Goal: Use online tool/utility: Utilize a website feature to perform a specific function

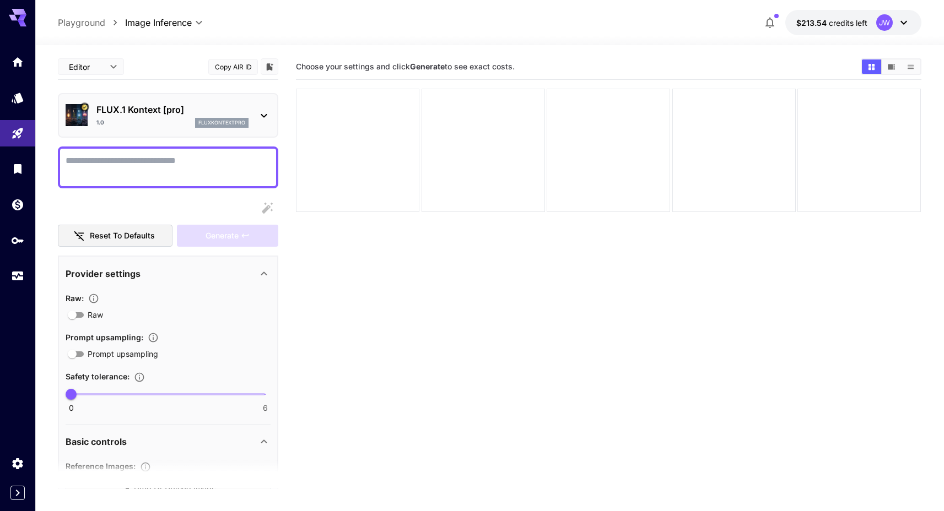
click at [612, 33] on div at bounding box center [489, 38] width 908 height 13
drag, startPoint x: 512, startPoint y: 200, endPoint x: 747, endPoint y: 47, distance: 280.3
click at [514, 198] on div at bounding box center [482, 150] width 123 height 123
click at [13, 458] on icon "Settings" at bounding box center [18, 460] width 13 height 13
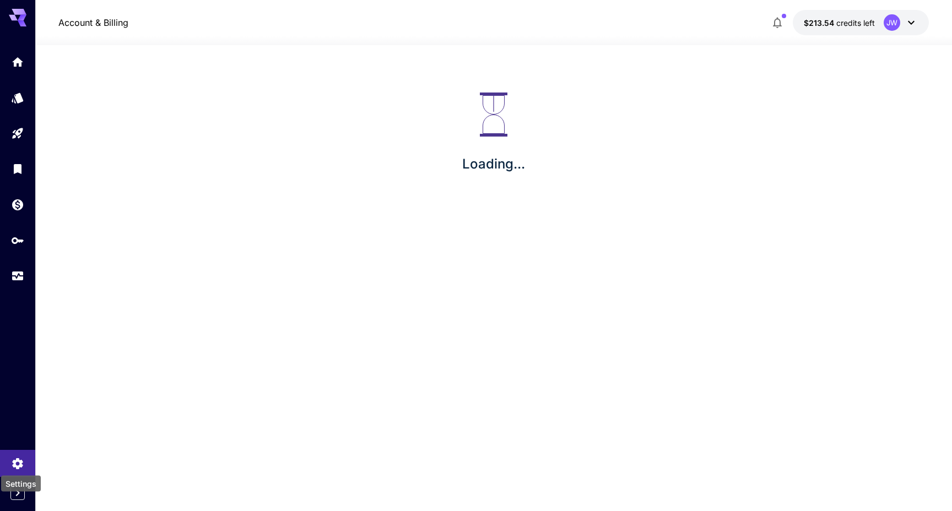
click at [17, 491] on div "Settings" at bounding box center [21, 484] width 40 height 16
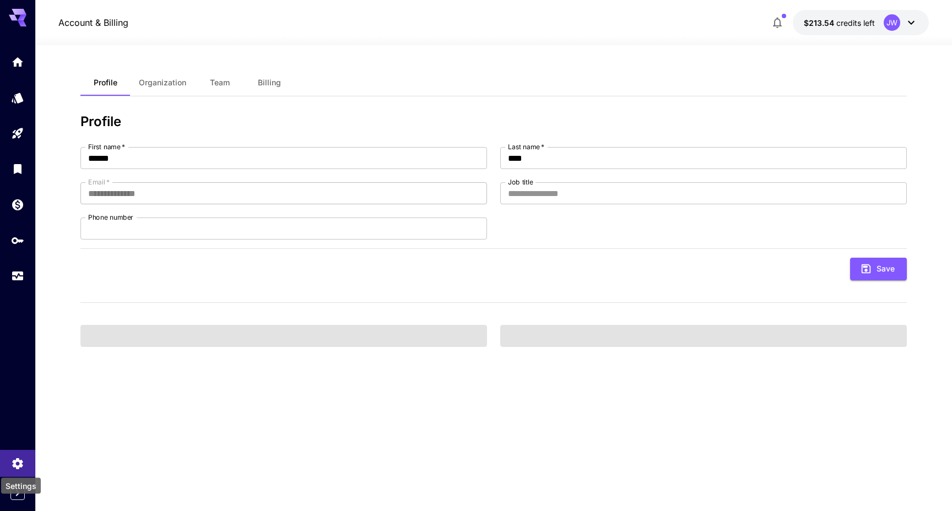
click at [17, 492] on div "Settings" at bounding box center [21, 486] width 40 height 16
click at [17, 495] on icon "Expand sidebar" at bounding box center [17, 492] width 13 height 13
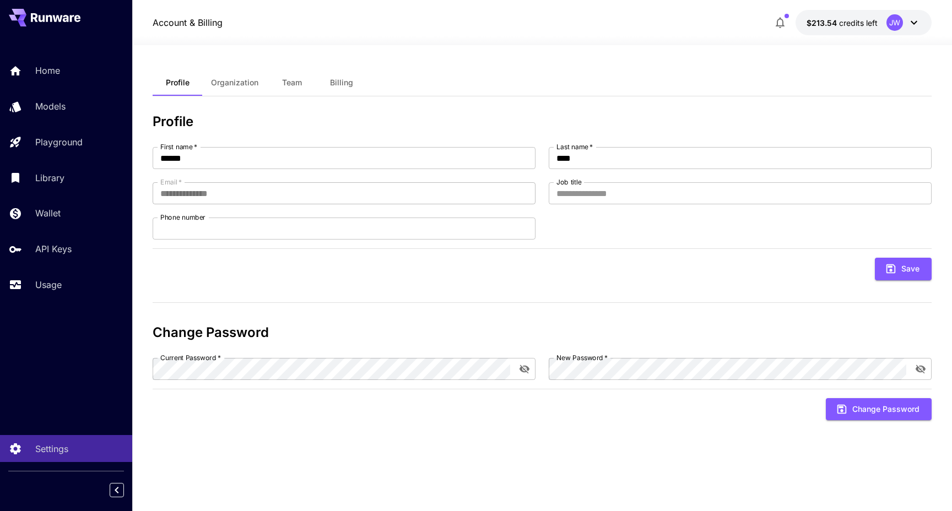
click at [56, 270] on div "Home Models Playground Library Wallet API Keys Usage" at bounding box center [66, 177] width 132 height 241
click at [59, 283] on p "Usage" at bounding box center [50, 284] width 26 height 13
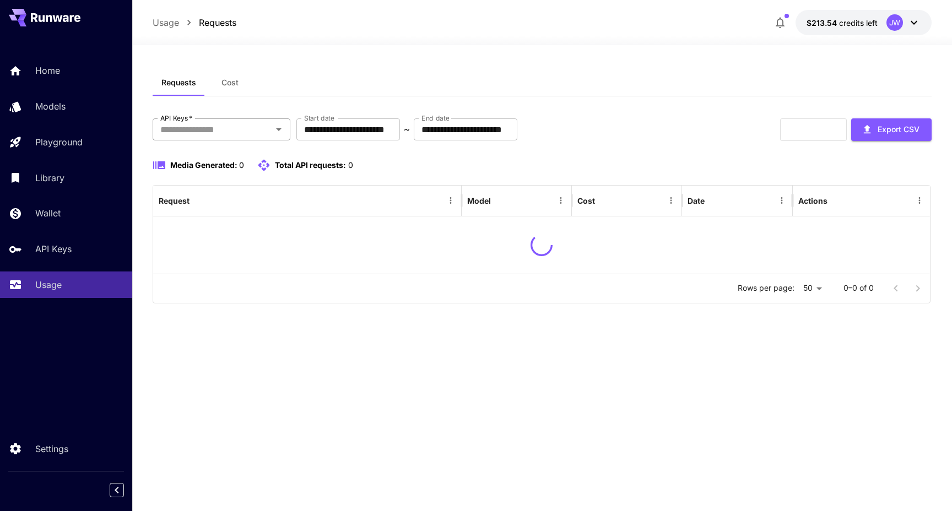
click at [248, 132] on input "API Keys   *" at bounding box center [212, 129] width 113 height 15
click at [219, 154] on li "Playground Key" at bounding box center [222, 159] width 138 height 28
click at [628, 135] on div "**********" at bounding box center [542, 129] width 779 height 23
click at [622, 156] on div "**********" at bounding box center [542, 210] width 779 height 185
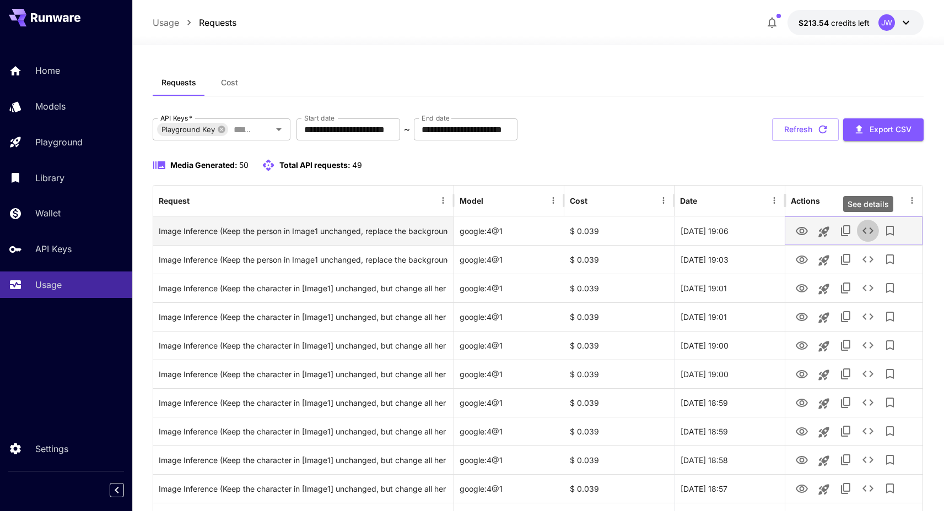
click at [866, 232] on icon "See details" at bounding box center [867, 230] width 13 height 13
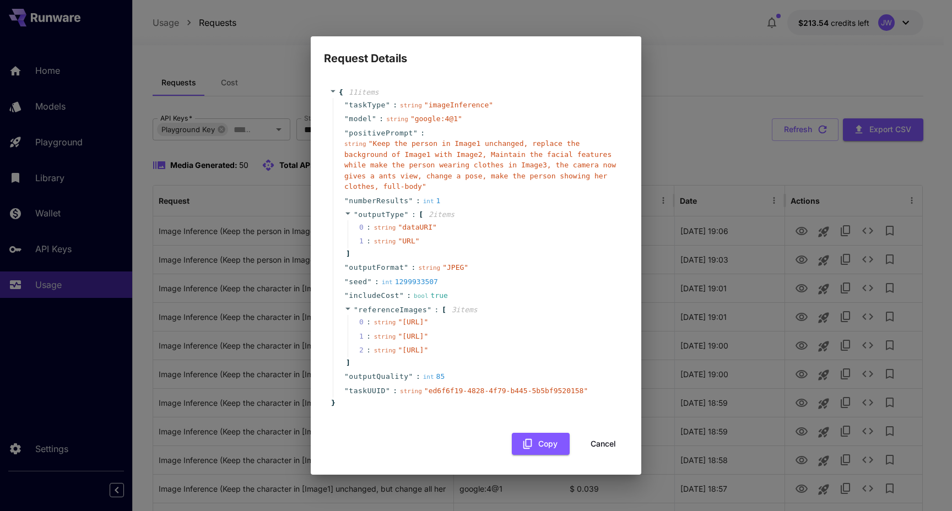
drag, startPoint x: 388, startPoint y: 313, endPoint x: 452, endPoint y: 328, distance: 65.6
click at [428, 326] on span "" [URL] "" at bounding box center [413, 322] width 30 height 8
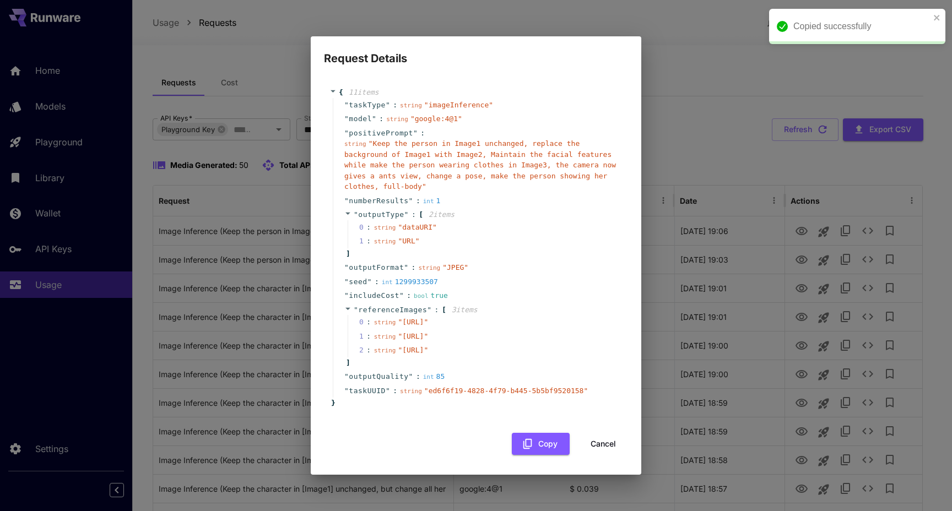
copy span "[URL]"
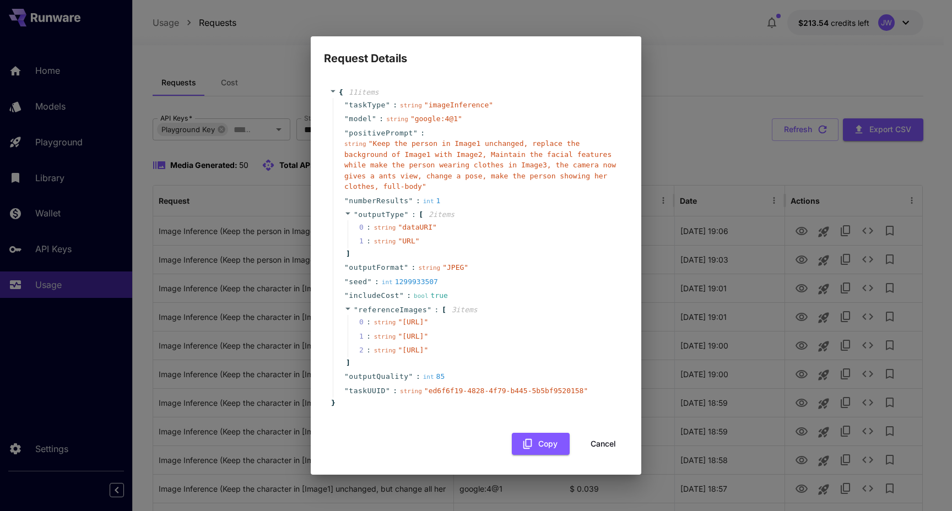
click at [673, 50] on div "Request Details { 11 item s " taskType " : string " imageInference " " model " …" at bounding box center [476, 255] width 952 height 511
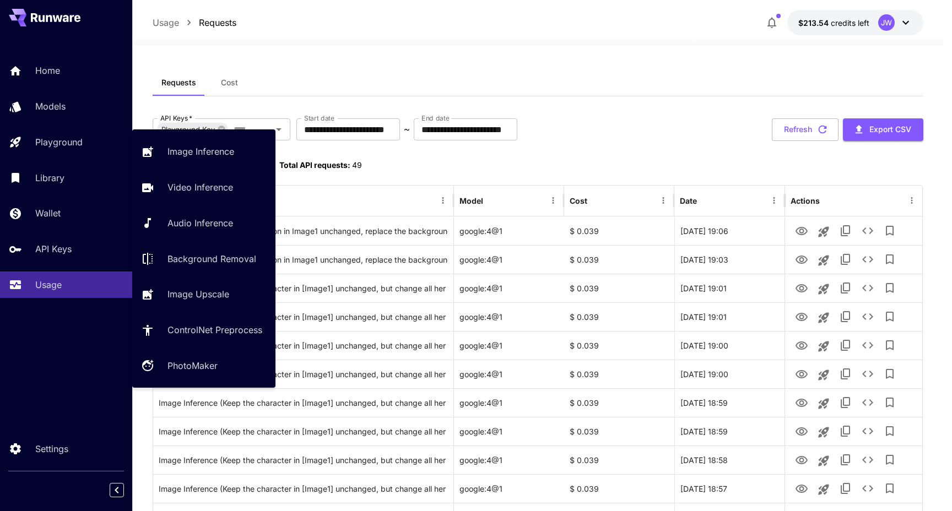
click at [48, 145] on p "Playground" at bounding box center [58, 141] width 47 height 13
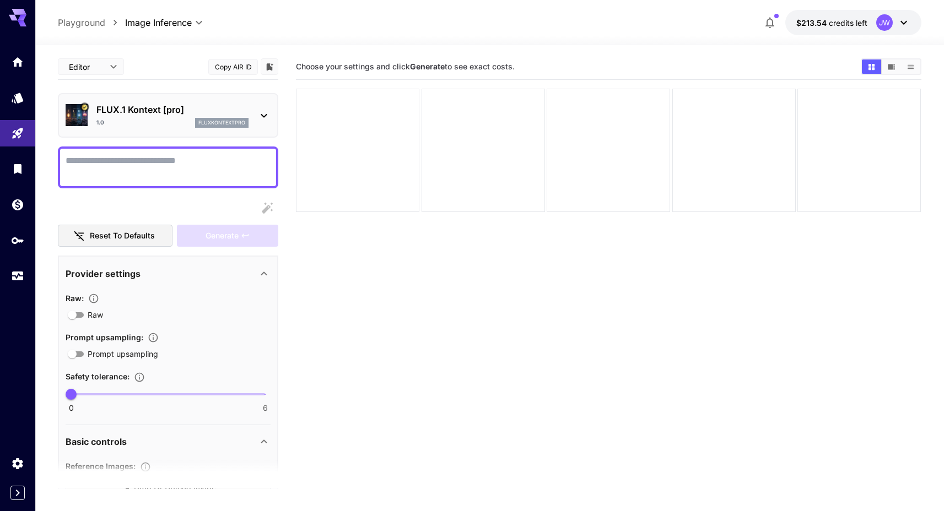
click at [215, 113] on p "FLUX.1 Kontext [pro]" at bounding box center [172, 109] width 152 height 13
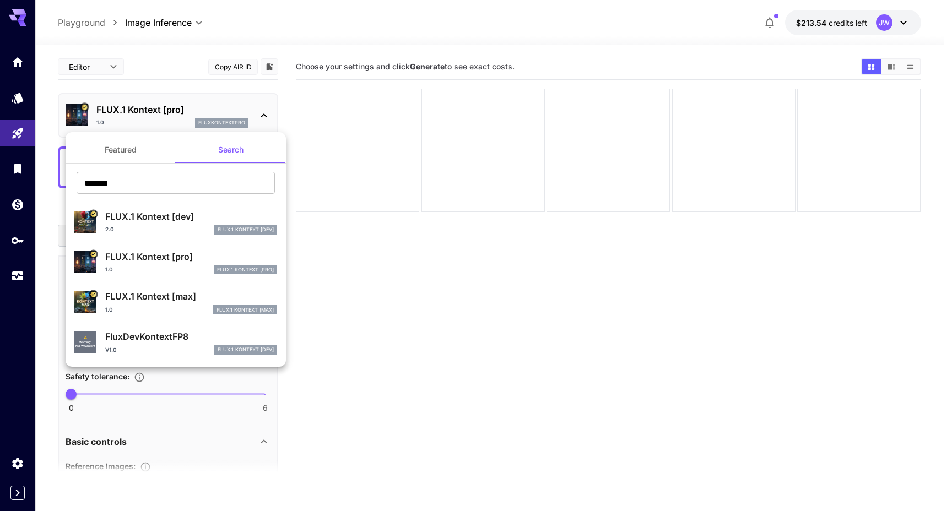
click at [449, 282] on div at bounding box center [476, 255] width 952 height 511
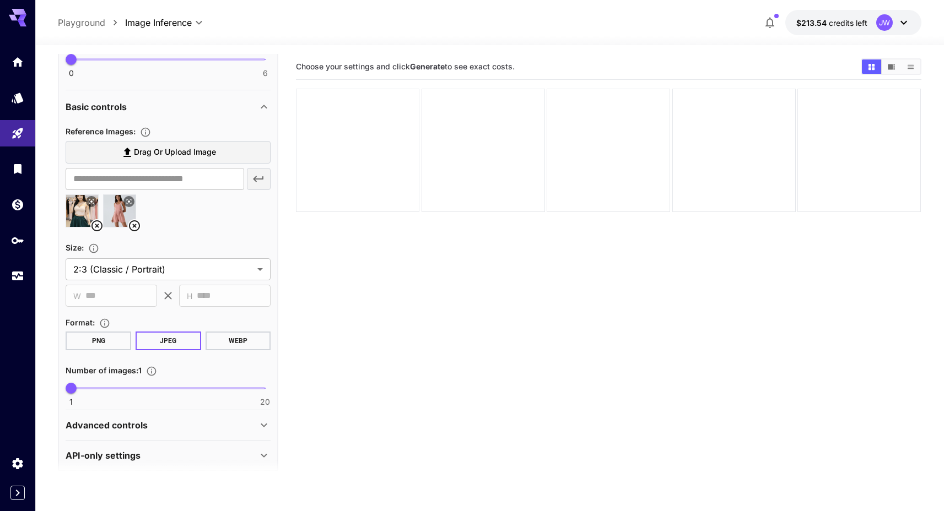
scroll to position [345, 0]
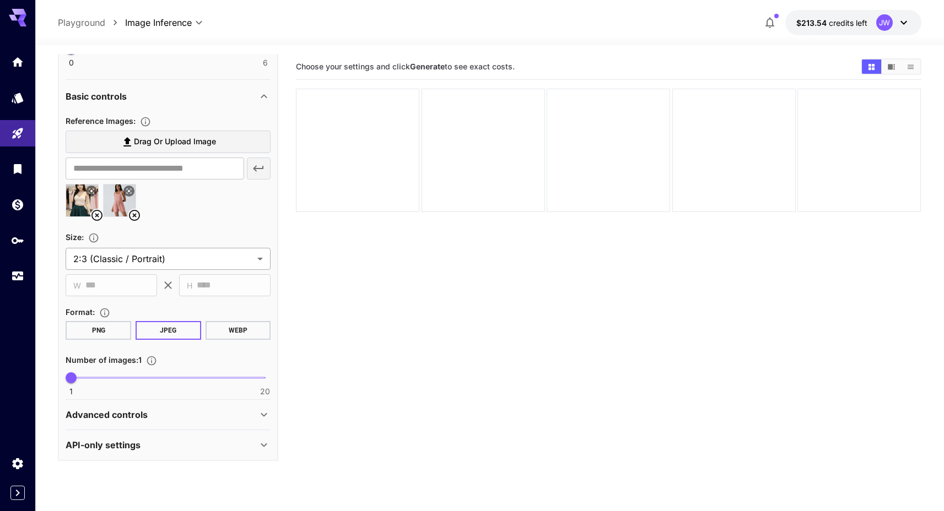
click at [185, 255] on body "**********" at bounding box center [472, 299] width 944 height 598
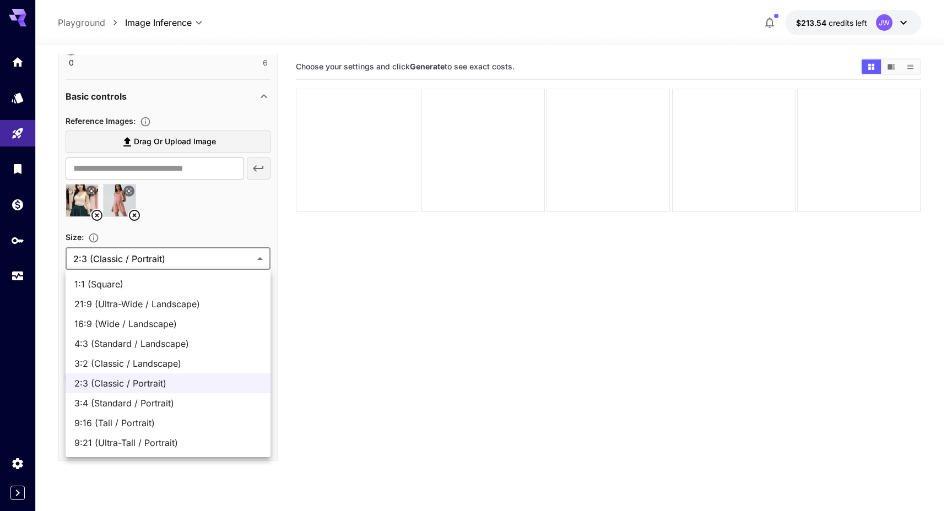
click at [193, 420] on span "9:16 (Tall / Portrait)" at bounding box center [167, 422] width 187 height 13
type input "**********"
type input "***"
type input "****"
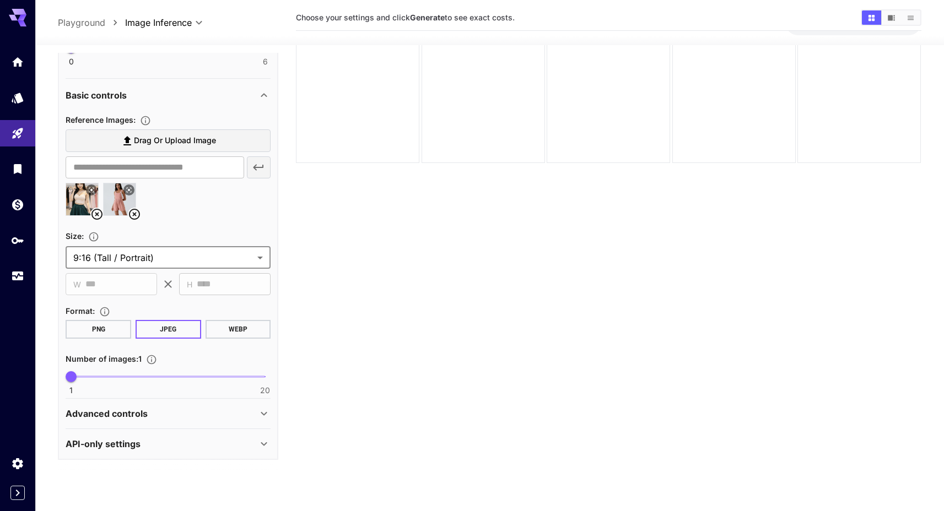
scroll to position [51, 0]
click at [235, 417] on div "Advanced controls" at bounding box center [162, 413] width 192 height 13
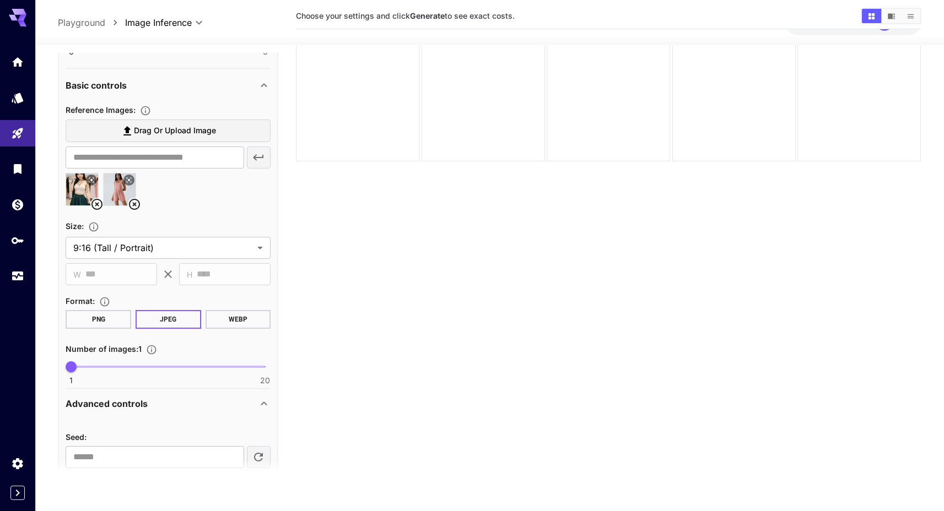
scroll to position [405, 0]
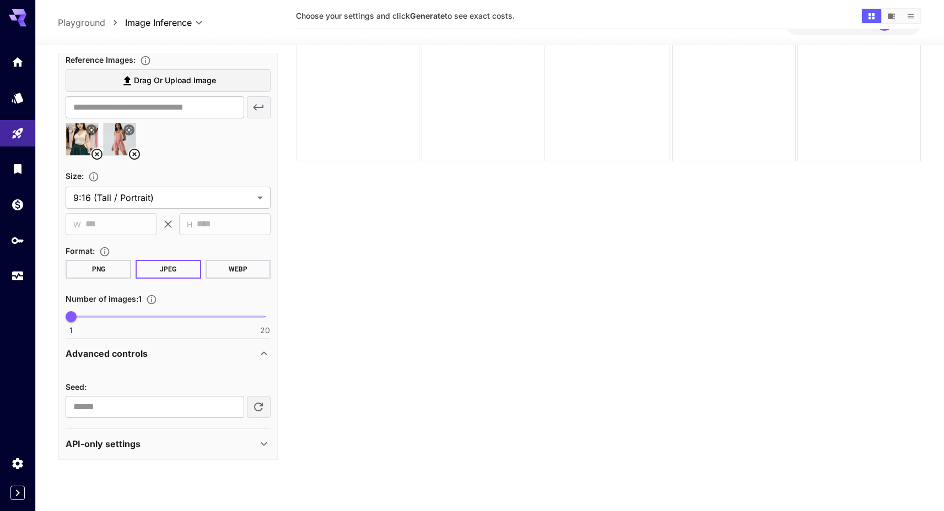
click at [240, 437] on div "API-only settings" at bounding box center [162, 443] width 192 height 13
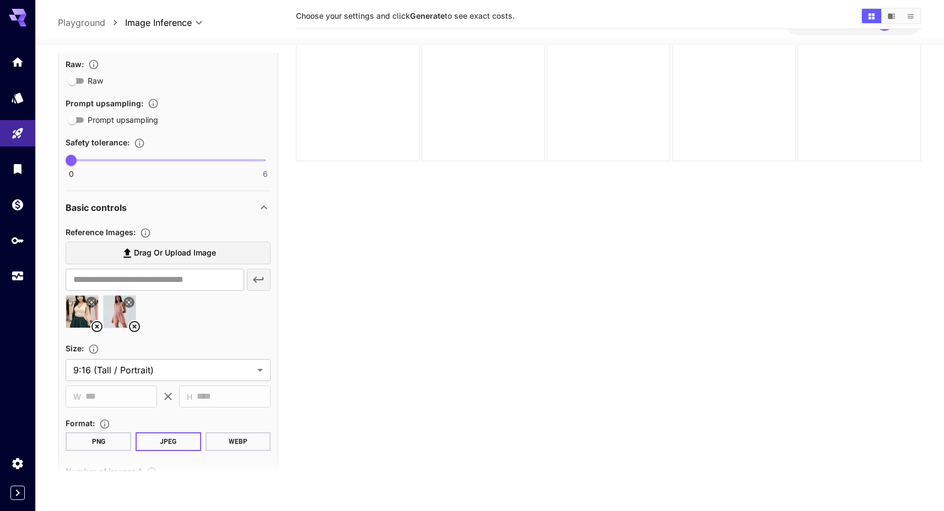
scroll to position [31, 0]
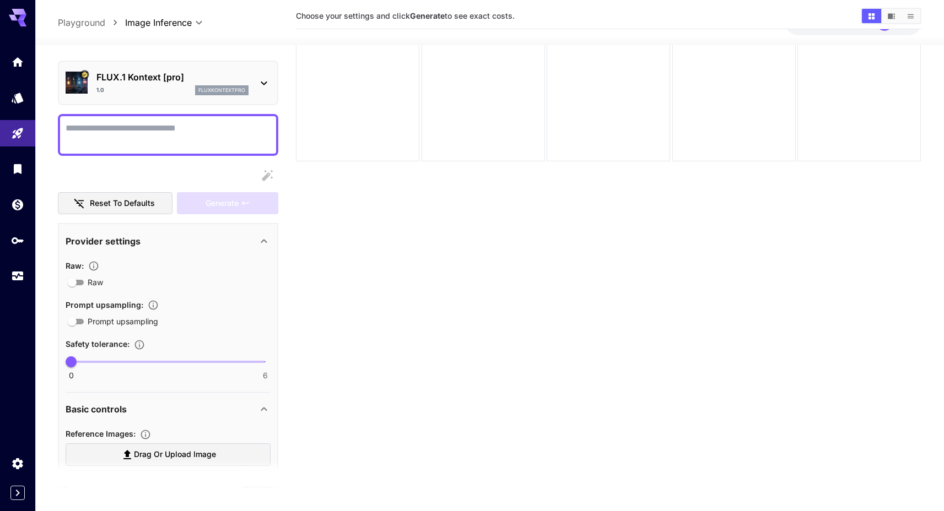
click at [209, 76] on p "FLUX.1 Kontext [pro]" at bounding box center [172, 77] width 152 height 13
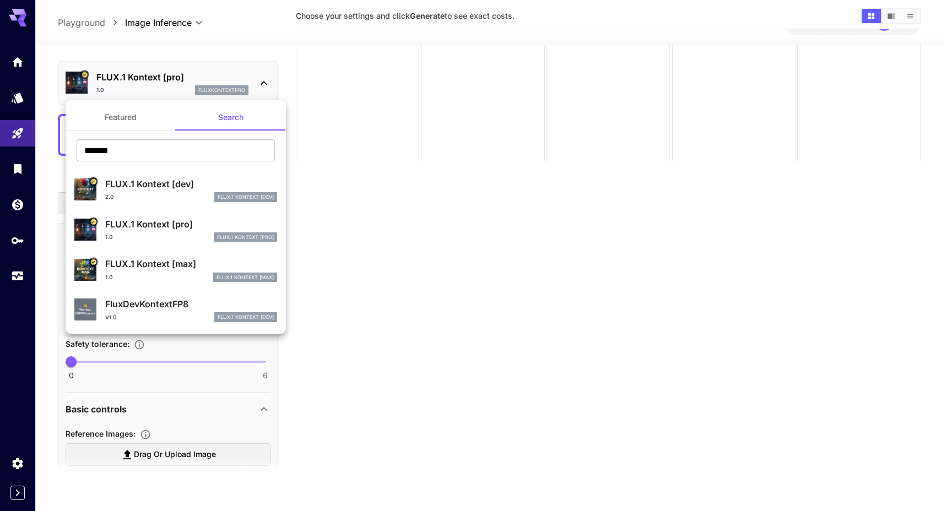
click at [190, 279] on div "1.0 FLUX.1 Kontext [max]" at bounding box center [191, 278] width 172 height 10
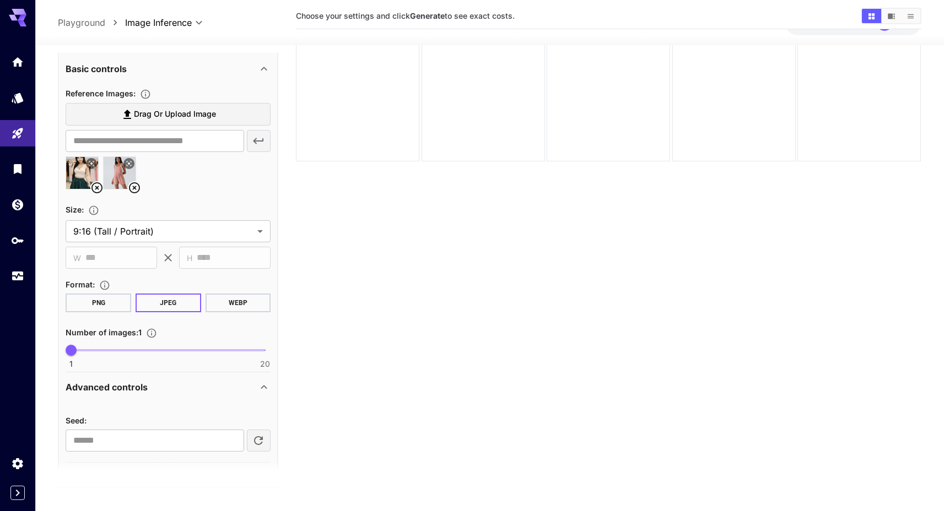
scroll to position [372, 0]
click at [495, 229] on section "Choose your settings and click Generate to see exact costs." at bounding box center [608, 258] width 625 height 511
click at [433, 209] on section "Choose your settings and click Generate to see exact costs." at bounding box center [608, 258] width 625 height 511
